Goal: Use online tool/utility: Utilize a website feature to perform a specific function

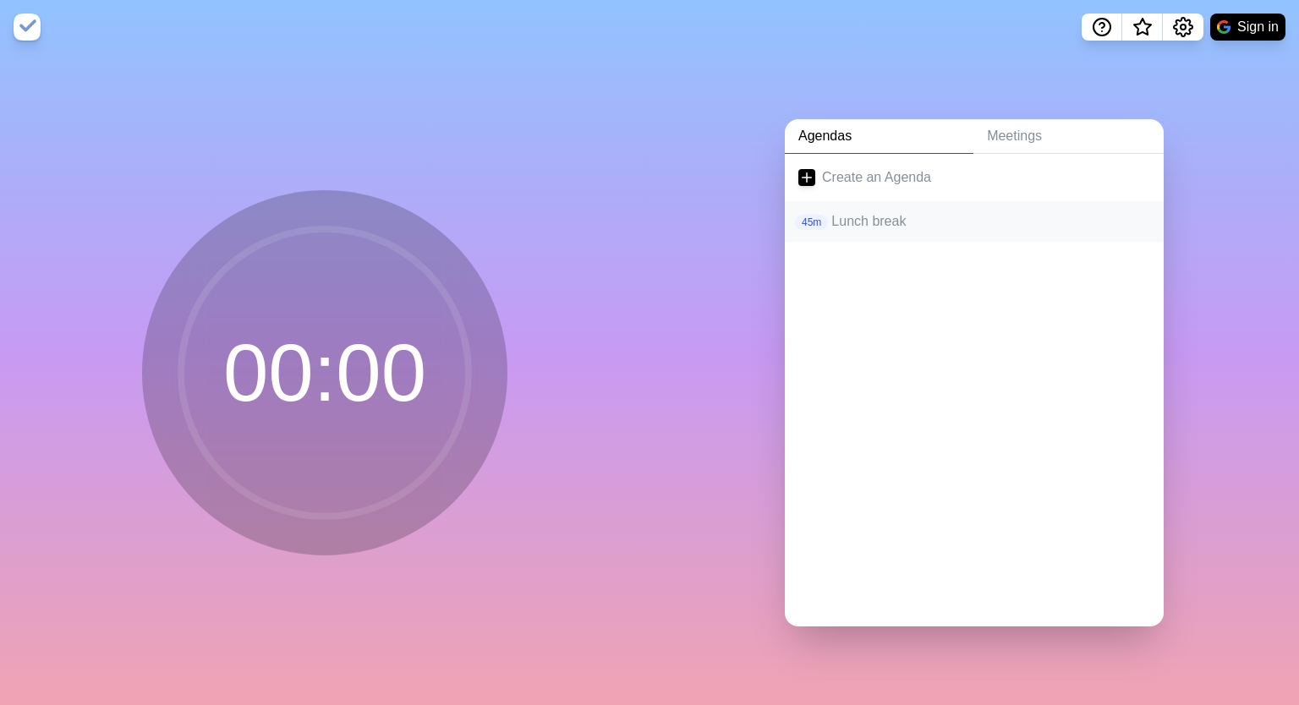
click at [831, 223] on p "Lunch break" at bounding box center [990, 221] width 319 height 20
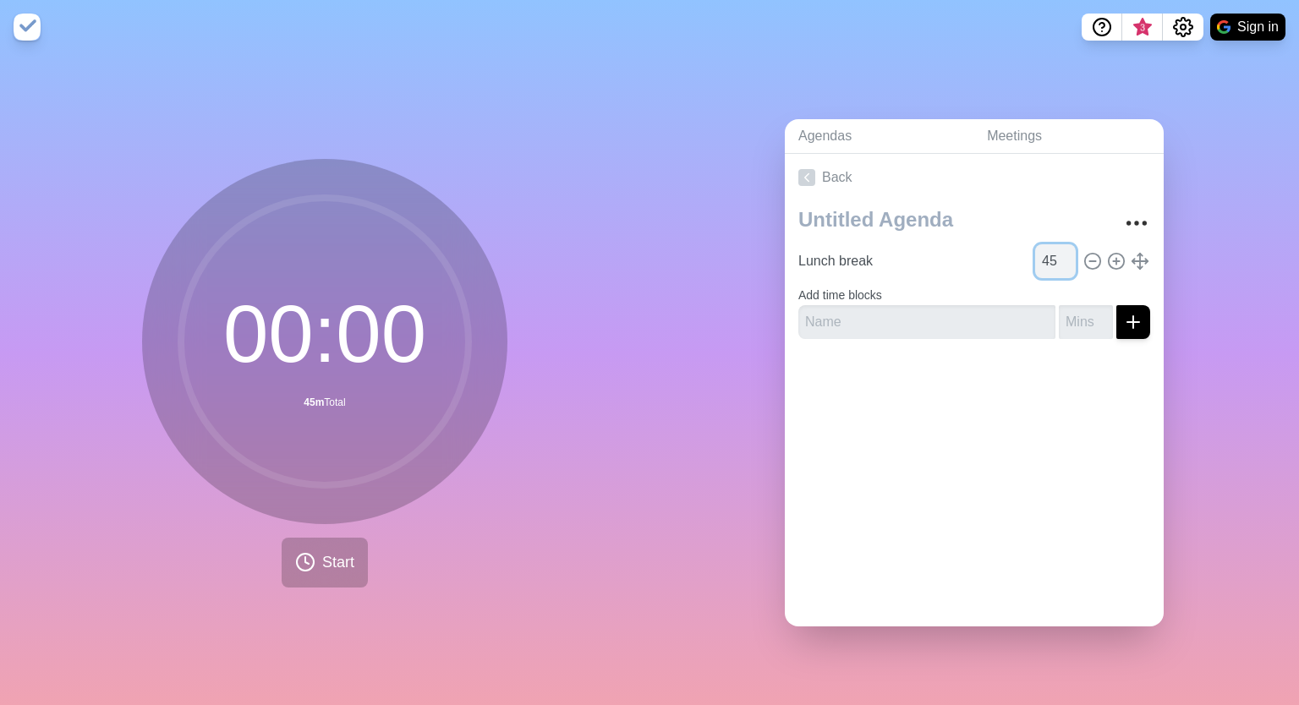
click at [1035, 257] on input "45" at bounding box center [1055, 261] width 41 height 34
type input "10"
click at [1123, 312] on icon "submit" at bounding box center [1133, 322] width 20 height 20
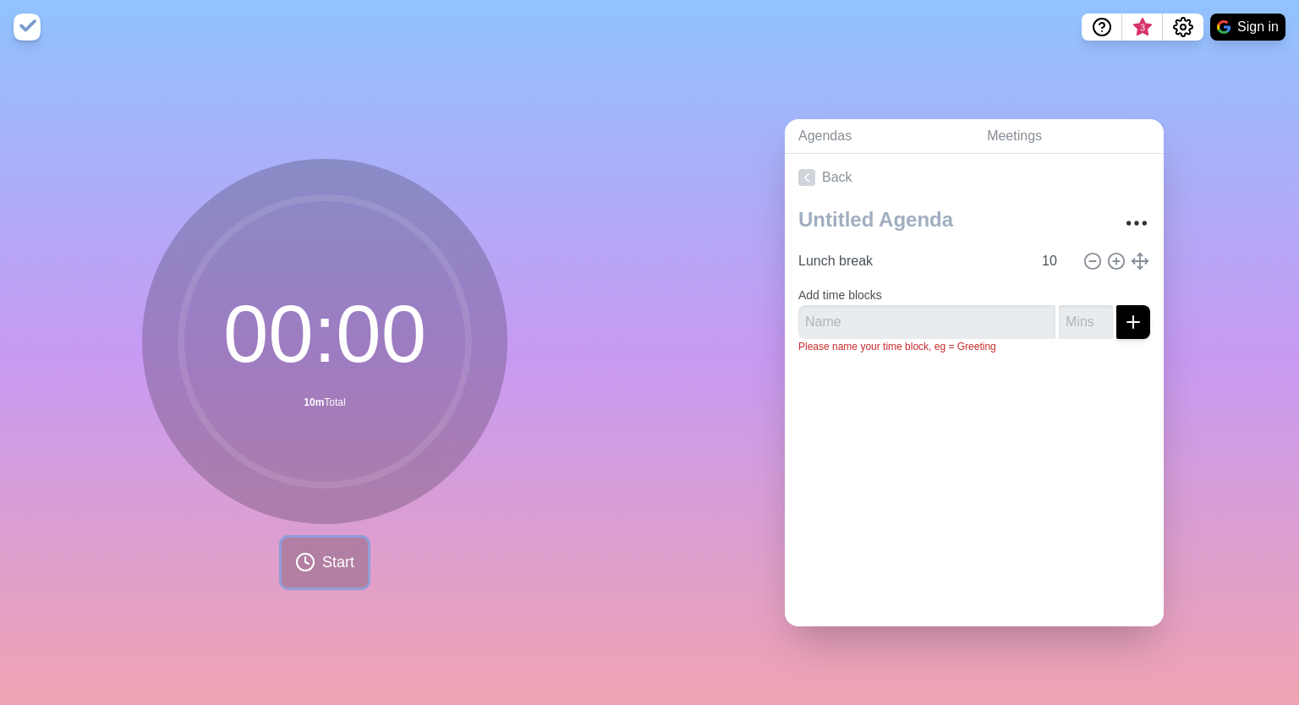
click at [308, 557] on icon at bounding box center [305, 562] width 20 height 20
